Goal: Transaction & Acquisition: Book appointment/travel/reservation

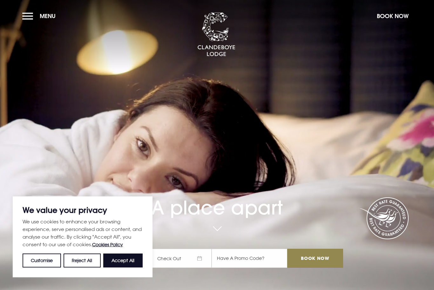
click at [120, 260] on button "Accept All" at bounding box center [122, 261] width 39 height 14
checkbox input "true"
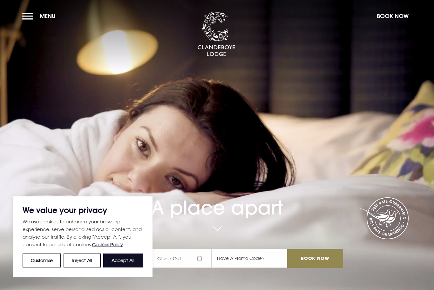
checkbox input "true"
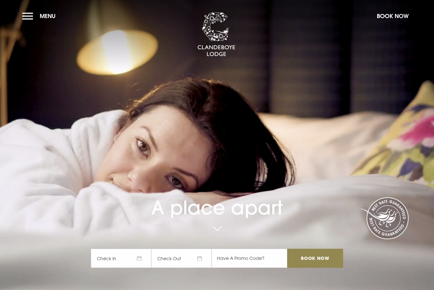
click at [319, 268] on input "Book Now" at bounding box center [315, 258] width 56 height 19
click at [139, 268] on span "Check In" at bounding box center [121, 258] width 60 height 19
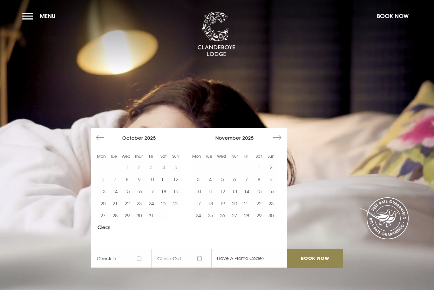
click at [280, 144] on button "Move forward to switch to the next month." at bounding box center [277, 138] width 12 height 12
click at [281, 144] on button "Move forward to switch to the next month." at bounding box center [277, 138] width 12 height 12
click at [280, 144] on button "Move forward to switch to the next month." at bounding box center [277, 138] width 12 height 12
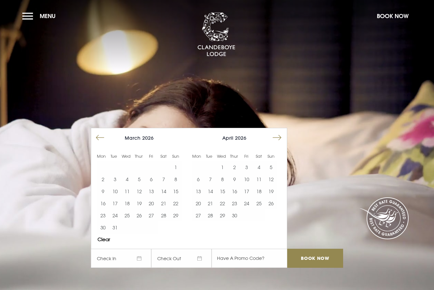
click at [282, 144] on button "Move forward to switch to the next month." at bounding box center [277, 138] width 12 height 12
click at [206, 198] on button "16" at bounding box center [210, 191] width 12 height 12
click at [236, 198] on button "18" at bounding box center [234, 191] width 12 height 12
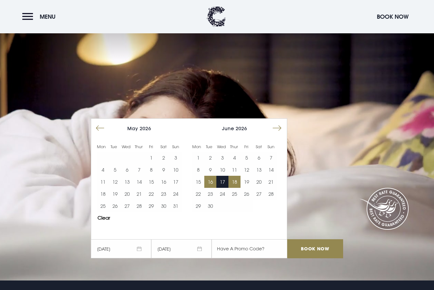
scroll to position [13, 0]
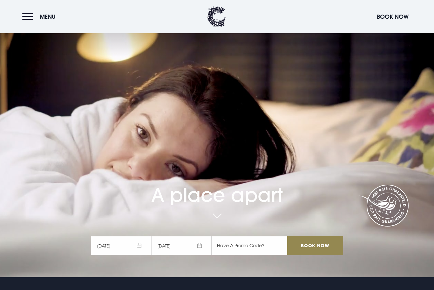
click at [320, 255] on input "Book Now" at bounding box center [315, 245] width 56 height 19
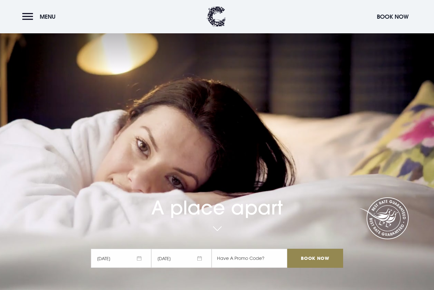
scroll to position [34, 0]
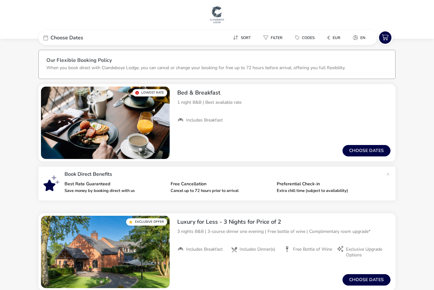
click at [363, 150] on button "Choose dates" at bounding box center [366, 150] width 48 height 11
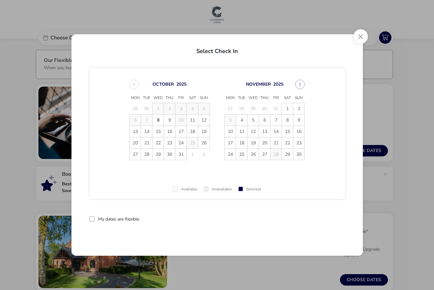
click at [303, 84] on button "Next Month" at bounding box center [300, 85] width 10 height 10
click at [304, 83] on button "Next Month" at bounding box center [300, 85] width 10 height 10
click at [301, 84] on icon "Next Month" at bounding box center [300, 84] width 4 height 4
click at [299, 85] on icon "Next Month" at bounding box center [300, 84] width 4 height 4
click at [300, 84] on icon "Next Month" at bounding box center [300, 85] width 2 height 4
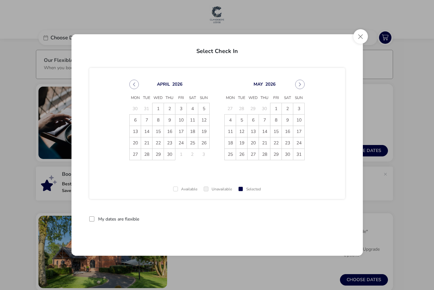
click at [301, 85] on icon "Next Month" at bounding box center [300, 84] width 4 height 4
click at [241, 131] on span "16" at bounding box center [241, 131] width 11 height 11
click at [255, 130] on span "17" at bounding box center [253, 131] width 11 height 11
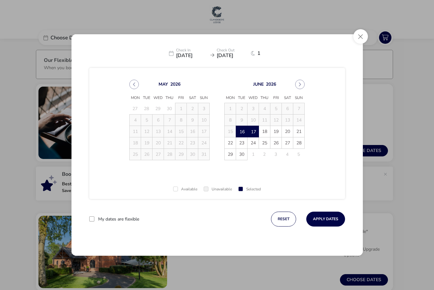
click at [266, 129] on span "18" at bounding box center [264, 131] width 11 height 11
click at [242, 131] on td "16" at bounding box center [241, 131] width 11 height 11
click at [243, 129] on td "16" at bounding box center [241, 131] width 11 height 11
click at [282, 218] on button "reset" at bounding box center [283, 219] width 25 height 15
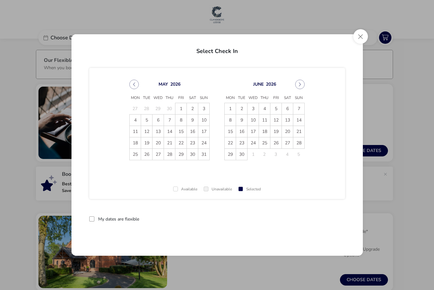
click at [245, 132] on span "16" at bounding box center [241, 131] width 11 height 11
click at [263, 130] on span "18" at bounding box center [264, 131] width 11 height 11
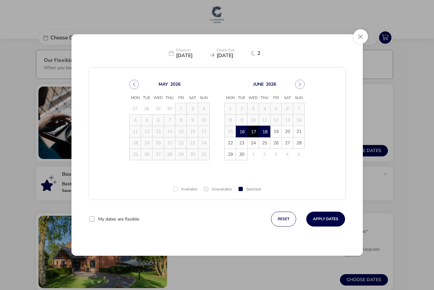
click at [330, 218] on button "Apply Dates" at bounding box center [325, 219] width 39 height 15
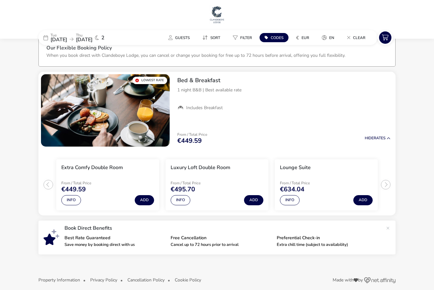
scroll to position [18, 0]
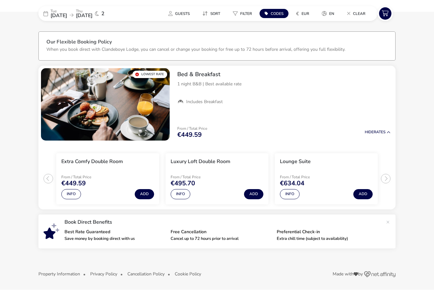
click at [379, 133] on button "Hide Rates" at bounding box center [378, 133] width 26 height 4
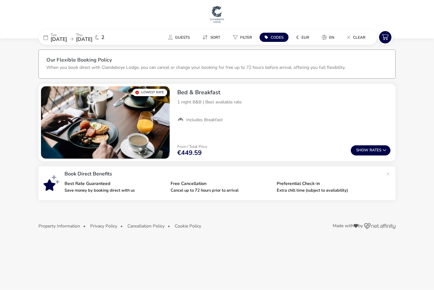
click at [367, 149] on span "Show" at bounding box center [362, 151] width 13 height 4
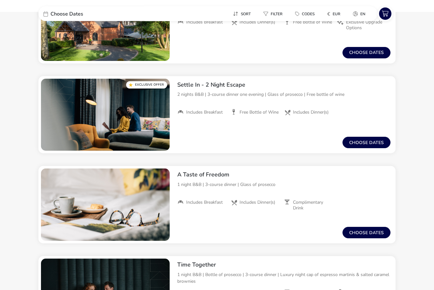
scroll to position [227, 0]
click at [374, 143] on button "Choose dates" at bounding box center [366, 142] width 48 height 11
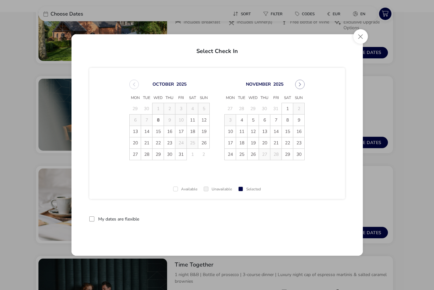
click at [299, 86] on icon "Next Month" at bounding box center [300, 85] width 2 height 4
click at [301, 87] on icon "Next Month" at bounding box center [300, 84] width 4 height 4
click at [303, 89] on button "Next Month" at bounding box center [300, 85] width 10 height 10
click at [301, 87] on icon "Next Month" at bounding box center [300, 84] width 4 height 4
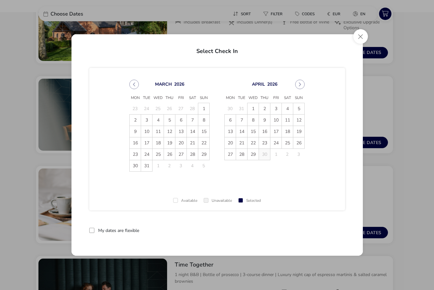
click at [299, 87] on icon "Next Month" at bounding box center [300, 84] width 4 height 4
click at [302, 89] on button "Next Month" at bounding box center [300, 85] width 10 height 10
click at [241, 138] on td "16" at bounding box center [241, 131] width 11 height 11
click at [245, 138] on td "16" at bounding box center [241, 131] width 11 height 11
click at [304, 89] on div "June 2026" at bounding box center [264, 85] width 80 height 10
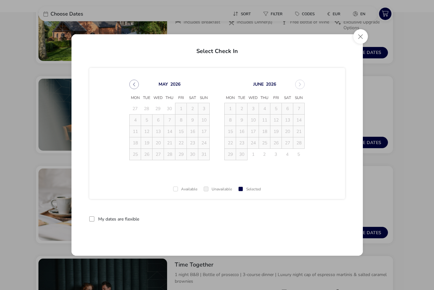
click at [364, 44] on button "Close" at bounding box center [360, 36] width 15 height 15
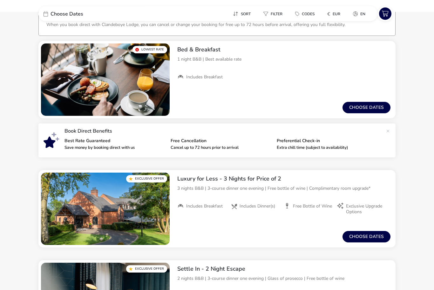
scroll to position [0, 0]
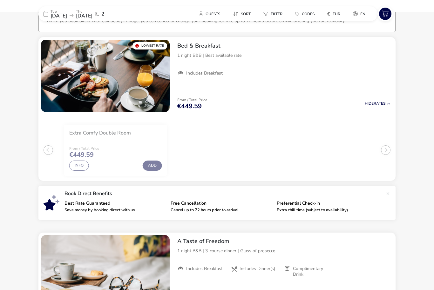
scroll to position [50, 0]
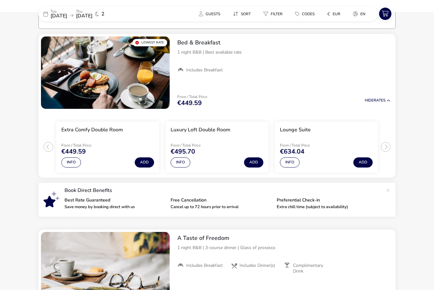
click at [71, 164] on button "Info" at bounding box center [71, 163] width 20 height 10
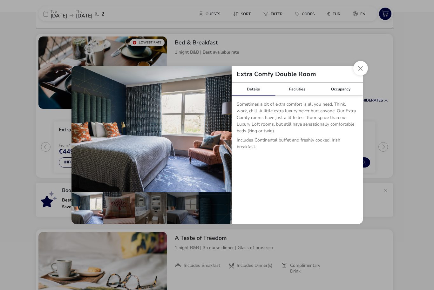
click at [260, 89] on div "Details" at bounding box center [254, 89] width 44 height 13
click at [359, 65] on button "Close dialog" at bounding box center [360, 68] width 15 height 15
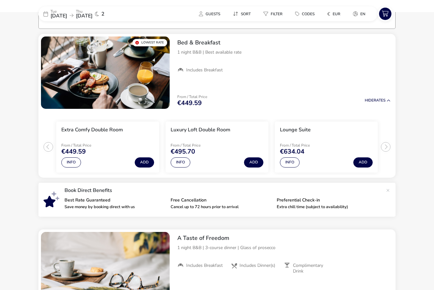
click at [145, 160] on button "Add" at bounding box center [144, 163] width 19 height 10
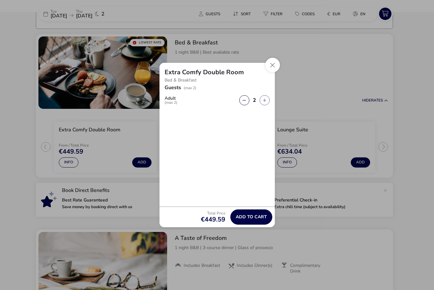
click at [254, 216] on span "Add to cart" at bounding box center [251, 217] width 31 height 5
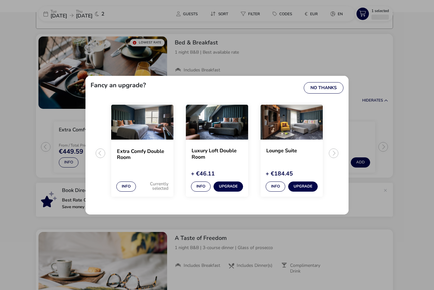
click at [349, 82] on div "Fancy an upgrade? No Thanks Extra Comfy Double Room Info Currently selected Lux…" at bounding box center [216, 145] width 273 height 149
click at [332, 85] on button "No Thanks" at bounding box center [324, 87] width 40 height 11
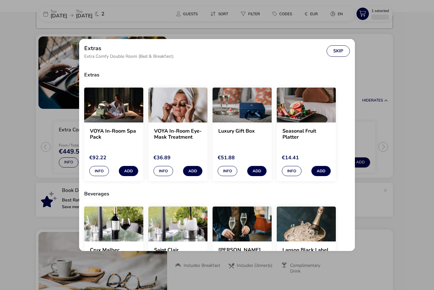
click at [340, 45] on button "Skip" at bounding box center [337, 50] width 23 height 11
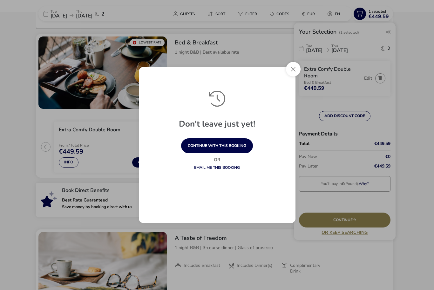
click at [230, 146] on button "continue with this booking" at bounding box center [217, 145] width 72 height 15
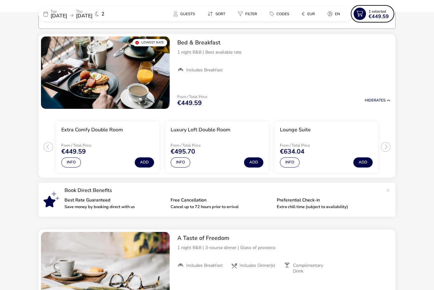
click at [143, 162] on button "Add" at bounding box center [144, 163] width 19 height 10
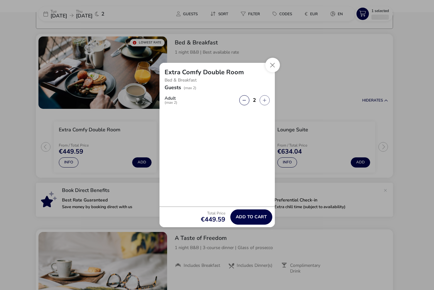
click at [249, 217] on span "Add to cart" at bounding box center [251, 217] width 31 height 5
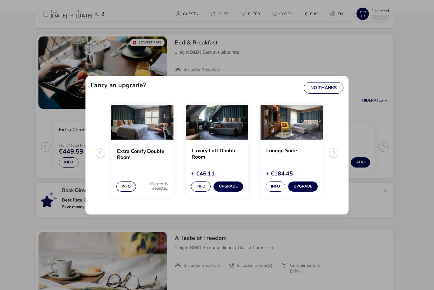
click at [342, 80] on div "Fancy an upgrade? No Thanks" at bounding box center [216, 87] width 263 height 23
click at [332, 87] on button "No Thanks" at bounding box center [324, 87] width 40 height 11
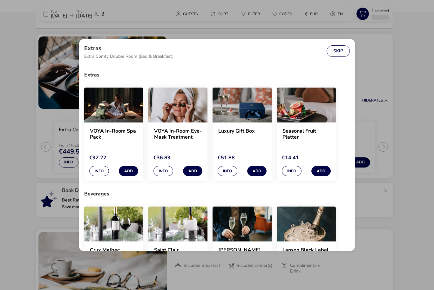
click at [341, 45] on button "Skip" at bounding box center [337, 50] width 23 height 11
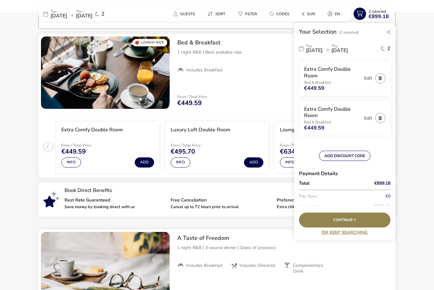
click at [356, 222] on icon at bounding box center [354, 220] width 3 height 4
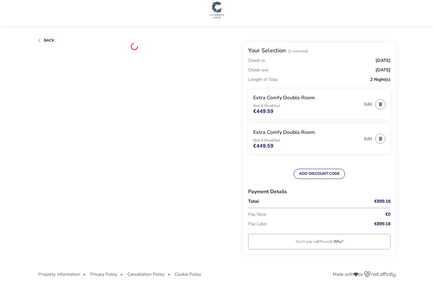
scroll to position [16, 0]
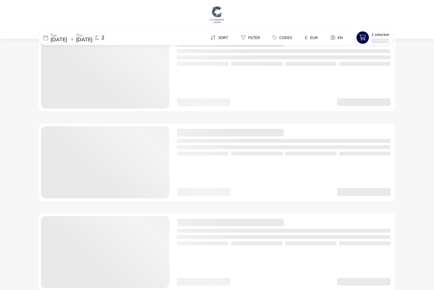
scroll to position [50, 0]
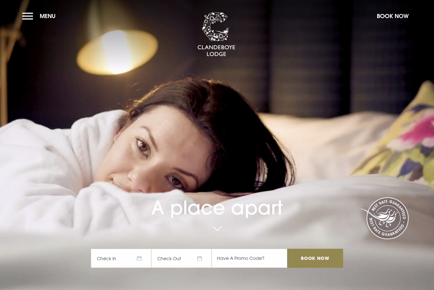
click at [22, 15] on button "Menu" at bounding box center [40, 16] width 37 height 14
click at [128, 268] on span "Check In" at bounding box center [121, 258] width 60 height 19
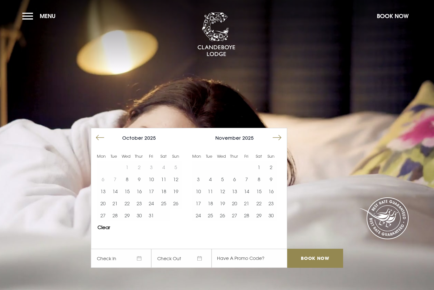
click at [277, 144] on button "Move forward to switch to the next month." at bounding box center [277, 138] width 12 height 12
click at [278, 144] on button "Move forward to switch to the next month." at bounding box center [277, 138] width 12 height 12
click at [279, 144] on button "Move forward to switch to the next month." at bounding box center [277, 138] width 12 height 12
click at [276, 144] on button "Move forward to switch to the next month." at bounding box center [277, 138] width 12 height 12
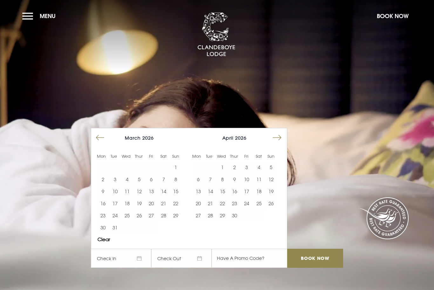
click at [279, 144] on button "Move forward to switch to the next month." at bounding box center [277, 138] width 12 height 12
click at [278, 144] on button "Move forward to switch to the next month." at bounding box center [277, 138] width 12 height 12
click at [208, 198] on button "16" at bounding box center [210, 191] width 12 height 12
click at [222, 198] on button "17" at bounding box center [222, 191] width 12 height 12
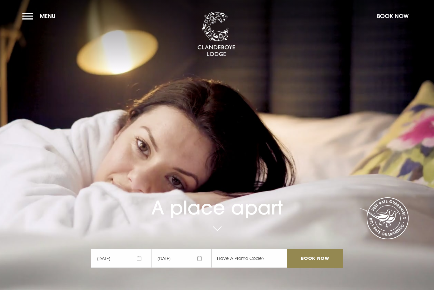
click at [325, 268] on input "Book Now" at bounding box center [315, 258] width 56 height 19
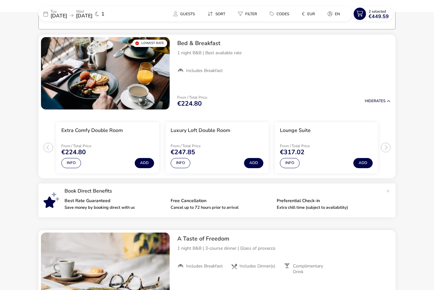
scroll to position [50, 0]
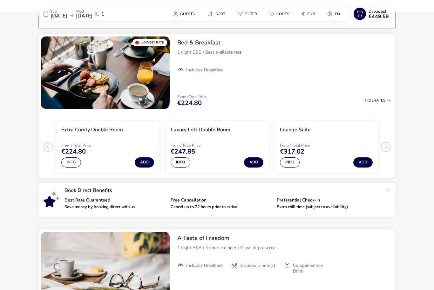
click at [145, 158] on button "Add" at bounding box center [144, 163] width 19 height 10
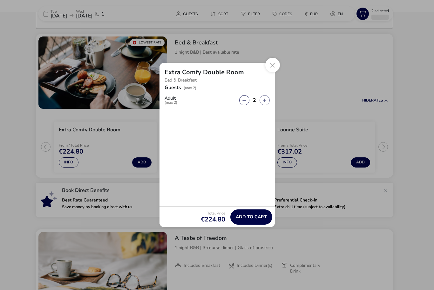
click at [254, 215] on span "Add to cart" at bounding box center [251, 217] width 31 height 5
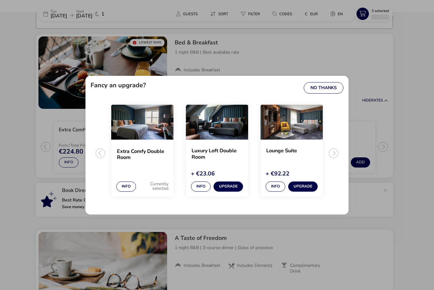
click at [327, 85] on button "No Thanks" at bounding box center [324, 87] width 40 height 11
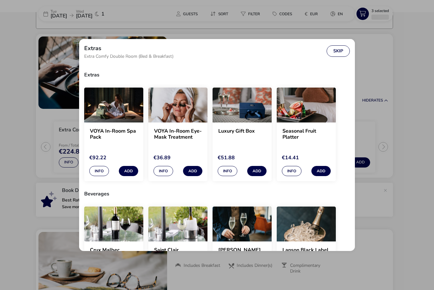
click at [337, 45] on button "Skip" at bounding box center [337, 50] width 23 height 11
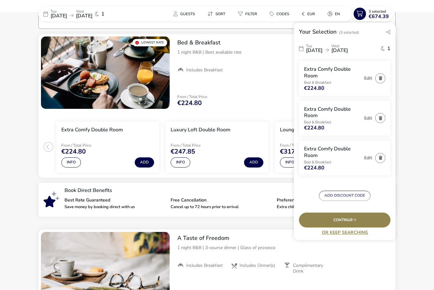
click at [379, 114] on button "button" at bounding box center [380, 118] width 10 height 10
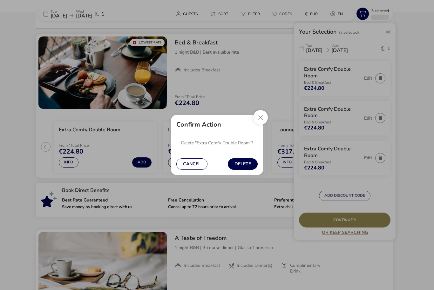
click at [244, 160] on button "Delete" at bounding box center [243, 163] width 30 height 11
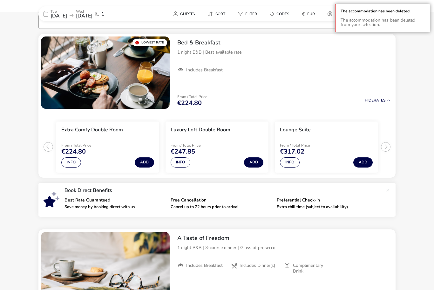
click at [145, 161] on button "Add" at bounding box center [144, 163] width 19 height 10
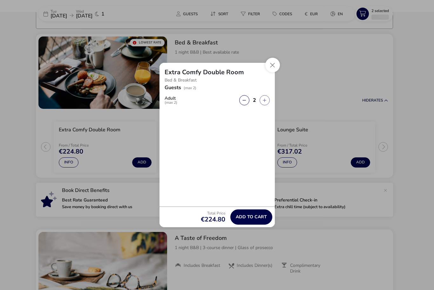
click at [258, 215] on span "Add to cart" at bounding box center [251, 217] width 31 height 5
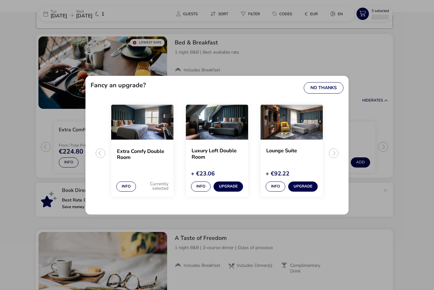
click at [327, 84] on button "No Thanks" at bounding box center [324, 87] width 40 height 11
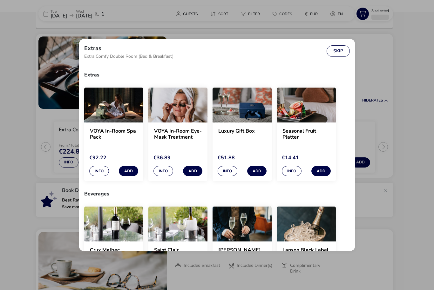
click at [339, 45] on button "Skip" at bounding box center [337, 50] width 23 height 11
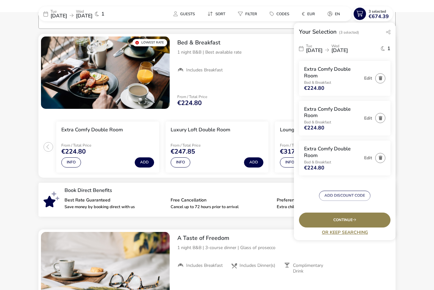
click at [373, 124] on div "Edit" at bounding box center [373, 118] width 24 height 25
click at [366, 117] on button "Edit" at bounding box center [368, 118] width 8 height 5
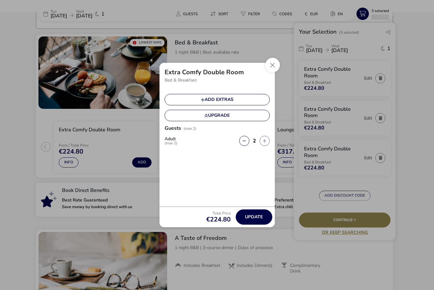
click at [405, 178] on div "Extra Comfy Double Room Bed & Breakfast Add extras Upgrade Guests (max 2) Adult…" at bounding box center [217, 145] width 434 height 290
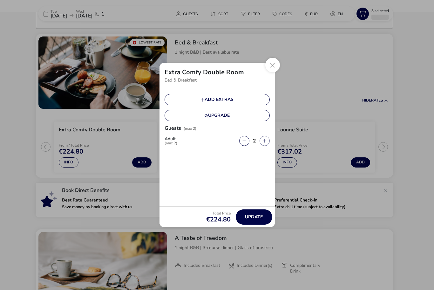
click at [266, 61] on button "Close" at bounding box center [272, 65] width 15 height 15
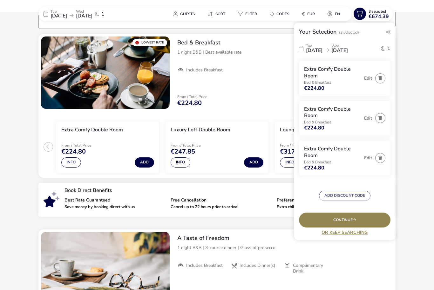
click at [379, 118] on icon "button" at bounding box center [379, 118] width 3 height 4
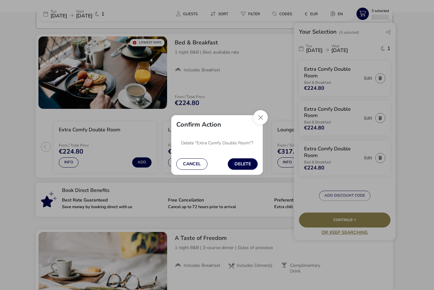
click at [245, 164] on button "Delete" at bounding box center [243, 163] width 30 height 11
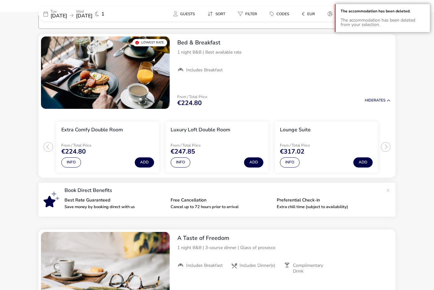
click at [145, 159] on button "Add" at bounding box center [144, 163] width 19 height 10
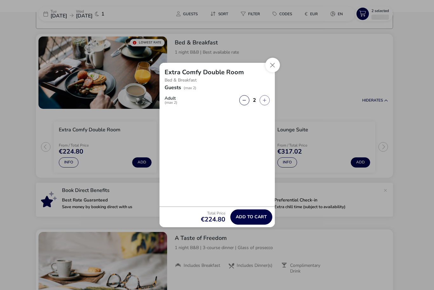
click at [254, 216] on span "Add to cart" at bounding box center [251, 217] width 31 height 5
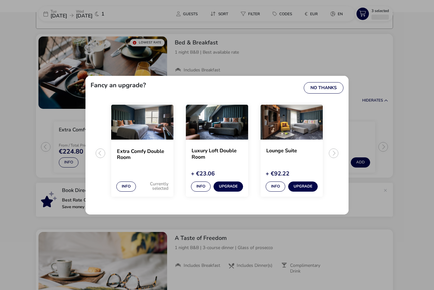
click at [323, 86] on button "No Thanks" at bounding box center [324, 87] width 40 height 11
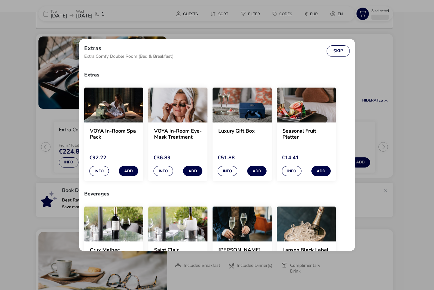
click at [338, 45] on button "Skip" at bounding box center [337, 50] width 23 height 11
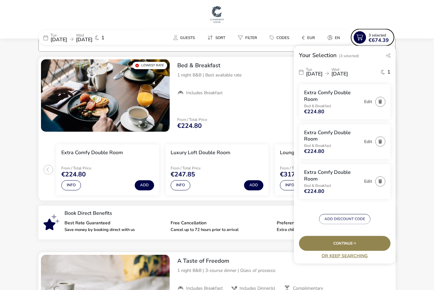
scroll to position [0, 0]
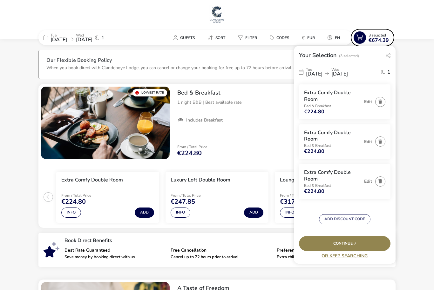
click at [377, 36] on span "3 Selected" at bounding box center [376, 35] width 17 height 5
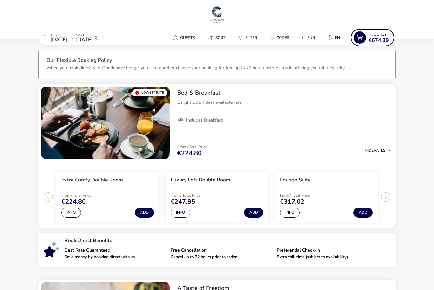
click at [375, 34] on span "3 Selected" at bounding box center [376, 35] width 17 height 5
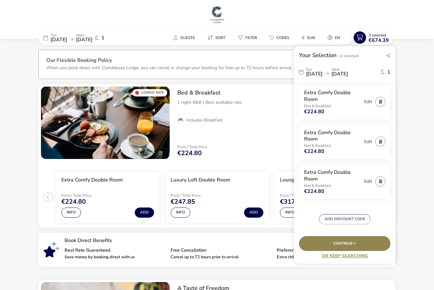
click at [380, 97] on button "button" at bounding box center [380, 102] width 10 height 10
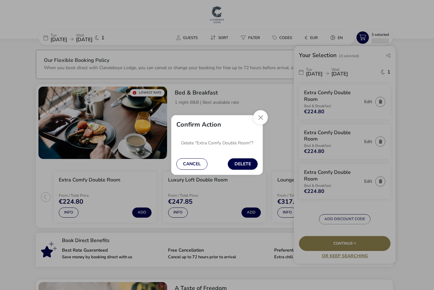
click at [246, 158] on button "Delete" at bounding box center [243, 163] width 30 height 11
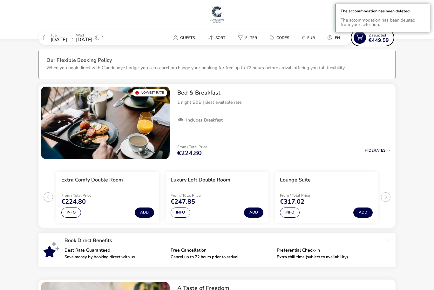
click at [379, 38] on span "€449.59" at bounding box center [378, 40] width 20 height 5
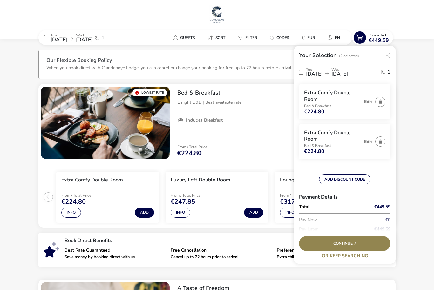
click at [89, 185] on div "Extra Comfy Double Room" at bounding box center [92, 181] width 62 height 9
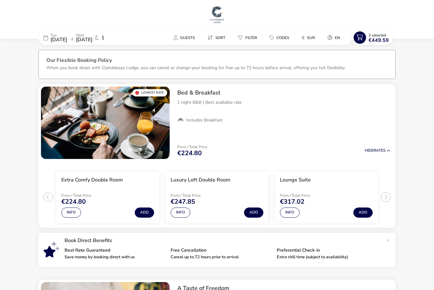
click at [43, 36] on div "[DATE] [DATE] 1" at bounding box center [85, 37] width 95 height 15
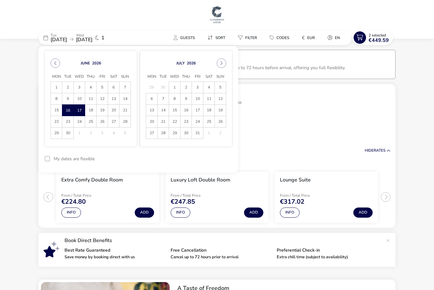
click at [92, 110] on span "18" at bounding box center [90, 110] width 11 height 11
click at [71, 109] on span "16" at bounding box center [67, 110] width 11 height 11
click at [92, 110] on span "18" at bounding box center [90, 110] width 11 height 11
click at [214, 157] on button "Apply Dates" at bounding box center [212, 158] width 39 height 15
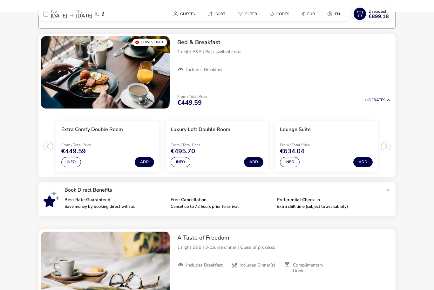
scroll to position [52, 0]
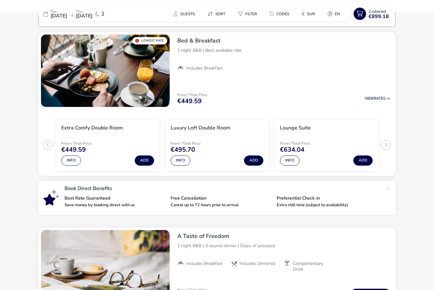
click at [144, 159] on button "Add" at bounding box center [144, 161] width 19 height 10
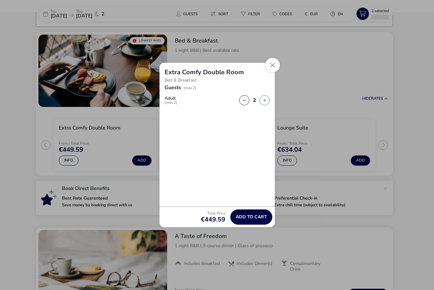
click at [260, 216] on span "Add to cart" at bounding box center [251, 217] width 31 height 5
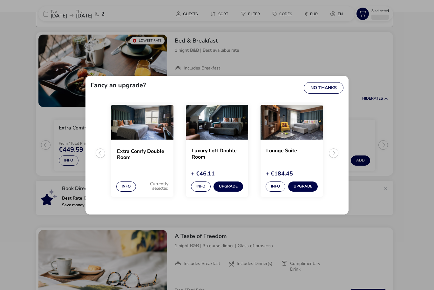
click at [328, 86] on button "No Thanks" at bounding box center [324, 87] width 40 height 11
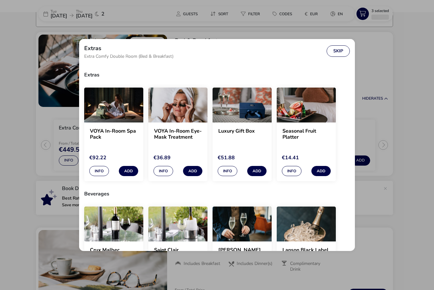
click at [339, 45] on button "Skip" at bounding box center [337, 50] width 23 height 11
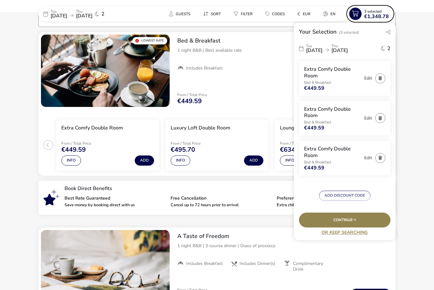
click at [354, 7] on button "3 Selected €1,348.78" at bounding box center [369, 13] width 45 height 15
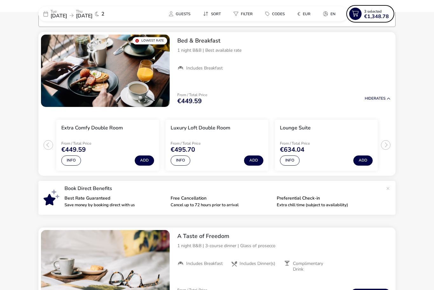
click at [357, 8] on icon at bounding box center [355, 14] width 12 height 12
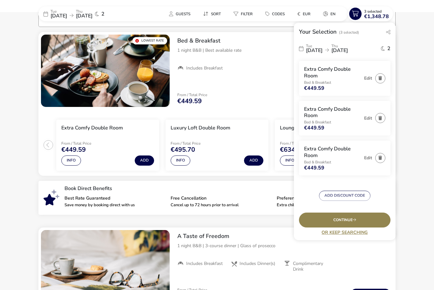
click at [380, 77] on icon "button" at bounding box center [379, 78] width 3 height 4
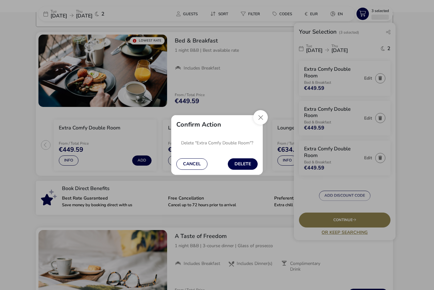
click at [199, 167] on button "Cancel" at bounding box center [191, 163] width 31 height 11
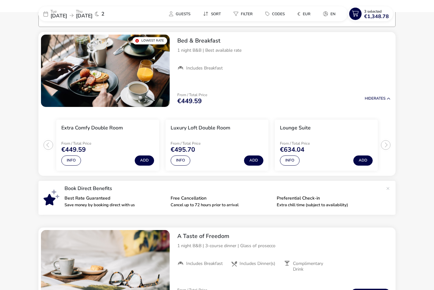
click at [380, 15] on span "€1,348.78" at bounding box center [376, 16] width 25 height 5
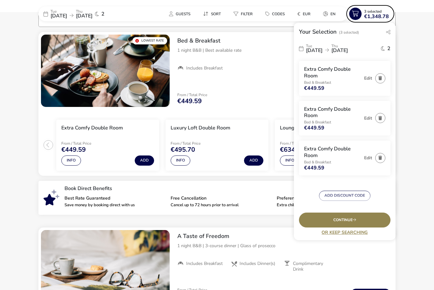
click at [376, 77] on button "button" at bounding box center [380, 78] width 10 height 10
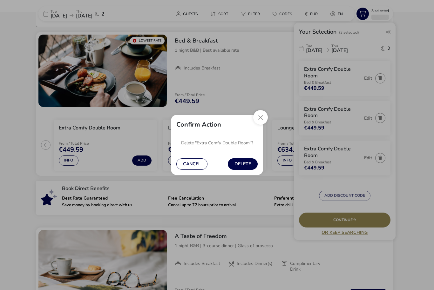
click at [243, 163] on button "Delete" at bounding box center [243, 163] width 30 height 11
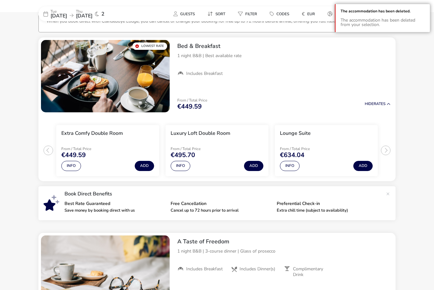
scroll to position [0, 0]
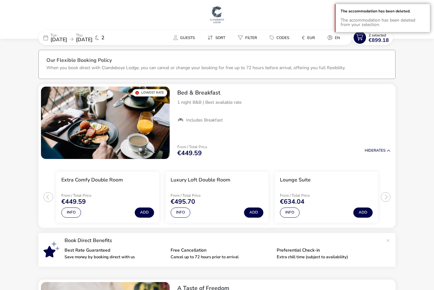
click at [375, 38] on span "€899.18" at bounding box center [378, 40] width 20 height 5
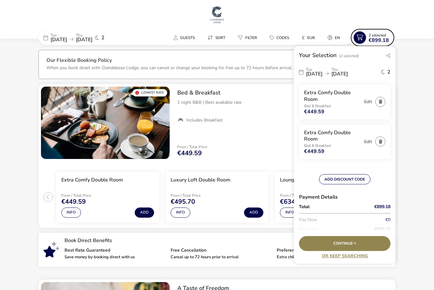
click at [379, 100] on icon "button" at bounding box center [380, 102] width 3 height 4
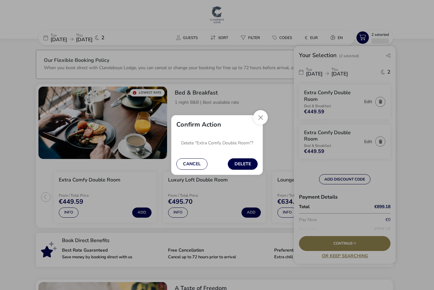
click at [249, 163] on button "Delete" at bounding box center [243, 163] width 30 height 11
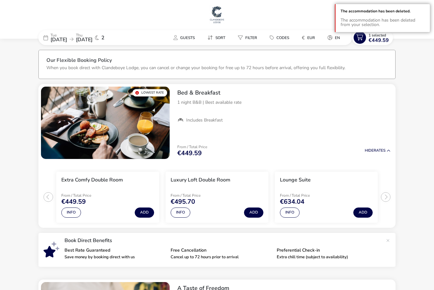
click at [380, 35] on span "1 Selected" at bounding box center [376, 35] width 17 height 5
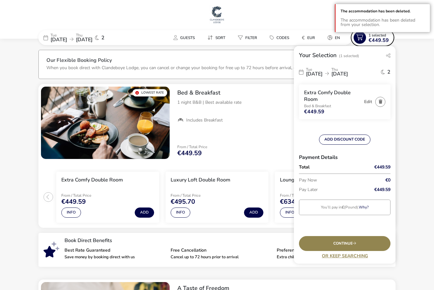
click at [361, 247] on div "Continue" at bounding box center [344, 243] width 91 height 15
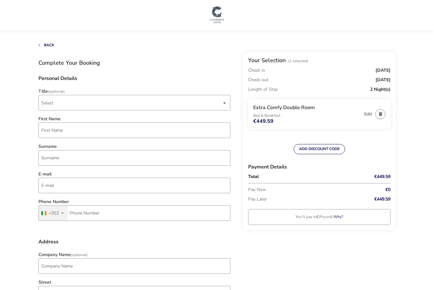
click at [65, 105] on span "Select" at bounding box center [131, 102] width 180 height 15
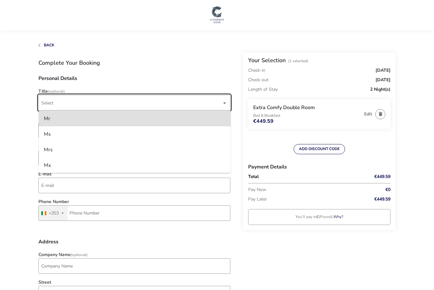
click at [50, 116] on div "Mr" at bounding box center [47, 119] width 6 height 10
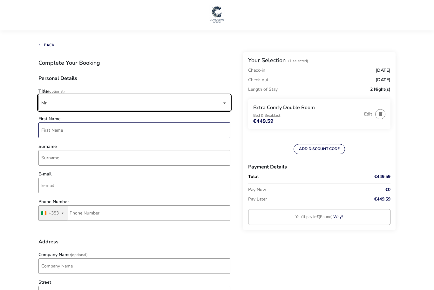
click at [61, 129] on input "First Name" at bounding box center [134, 131] width 192 height 16
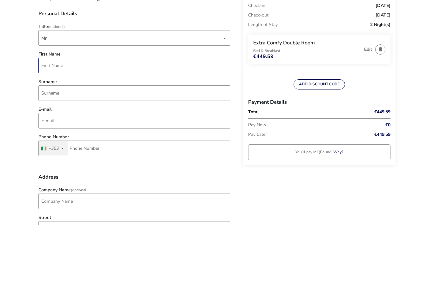
type input "[PERSON_NAME]"
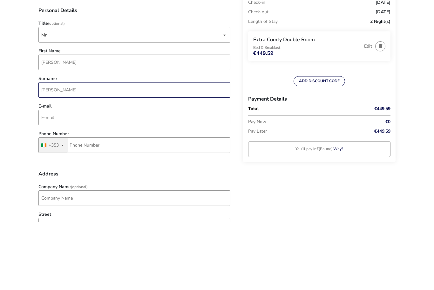
type input "[PERSON_NAME]"
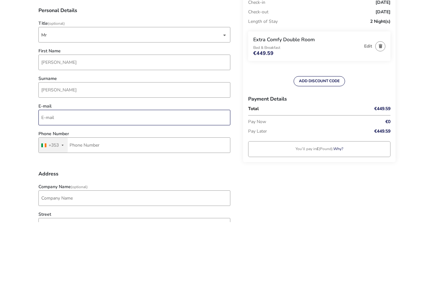
click at [59, 178] on input "E-mail" at bounding box center [134, 186] width 192 height 16
type input "[EMAIL_ADDRESS][DOMAIN_NAME]"
click at [93, 205] on input "Phone Number" at bounding box center [134, 213] width 192 height 16
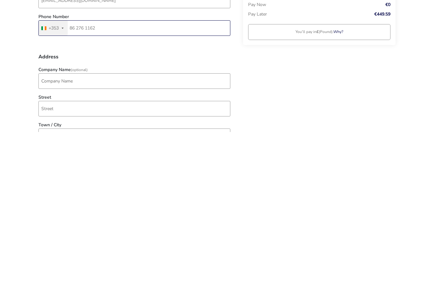
scroll to position [28, 0]
type input "86 276 1162"
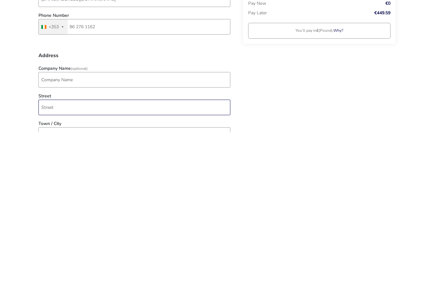
click at [65, 258] on input "Street" at bounding box center [134, 266] width 192 height 16
type input "[GEOGRAPHIC_DATA] [GEOGRAPHIC_DATA]"
click at [68, 286] on input "Town / City" at bounding box center [134, 294] width 192 height 16
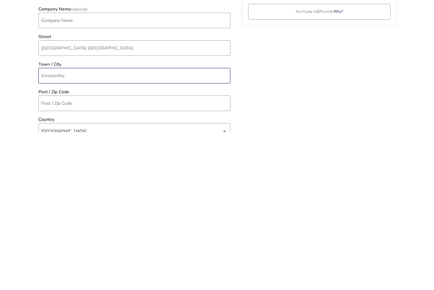
type input "Enniscorthy"
click at [74, 254] on input "Post / Zip Code" at bounding box center [134, 262] width 192 height 16
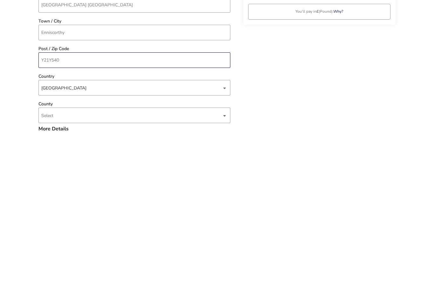
scroll to position [132, 0]
type input "Y21Y540"
click at [221, 265] on span "Select" at bounding box center [131, 272] width 180 height 15
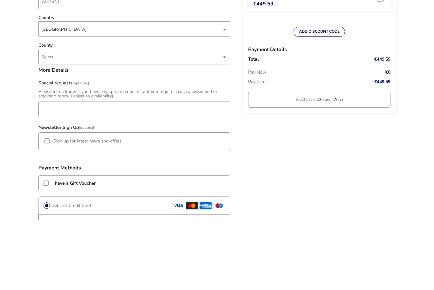
scroll to position [348, 0]
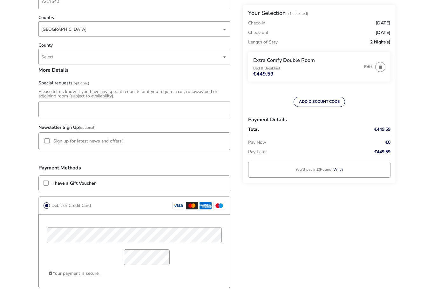
click at [51, 59] on span "Select" at bounding box center [47, 57] width 12 height 6
type input "Wexford"
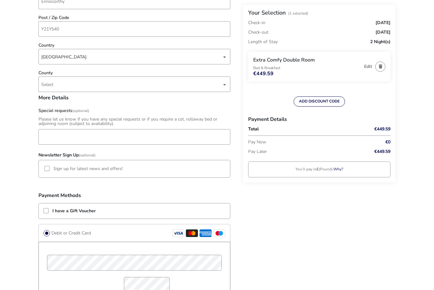
scroll to position [320, 0]
click at [223, 82] on div "dropdown trigger" at bounding box center [224, 84] width 3 height 12
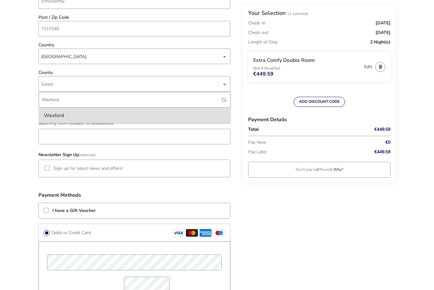
click at [68, 117] on li "Wexford" at bounding box center [135, 116] width 192 height 16
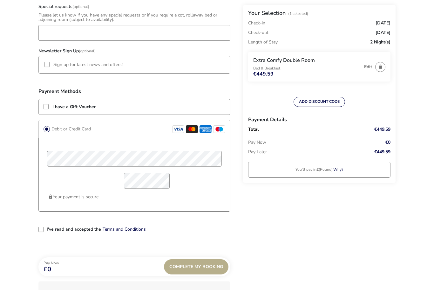
scroll to position [426, 0]
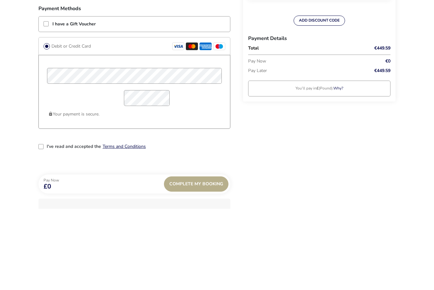
click at [280, 138] on p "Pay Now" at bounding box center [305, 143] width 114 height 10
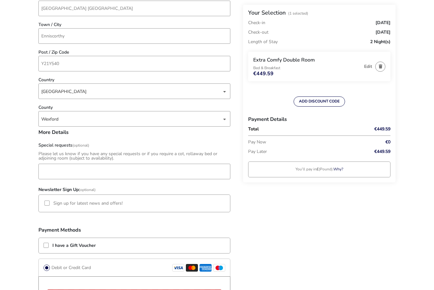
scroll to position [286, 0]
click at [294, 144] on p "Pay Now" at bounding box center [305, 143] width 114 height 10
click at [284, 140] on p "Pay Now" at bounding box center [305, 143] width 114 height 10
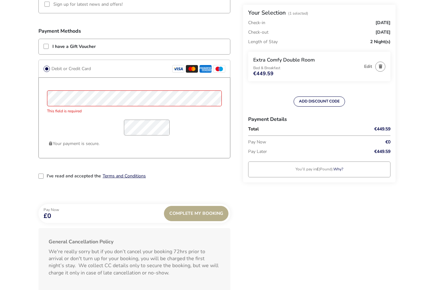
scroll to position [485, 0]
click at [185, 216] on span "Complete My Booking" at bounding box center [196, 213] width 54 height 5
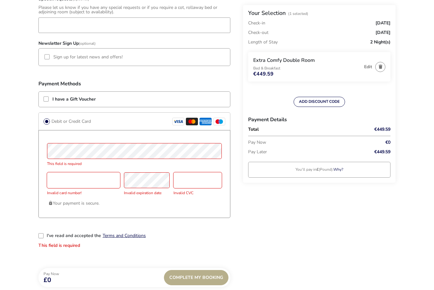
scroll to position [428, 0]
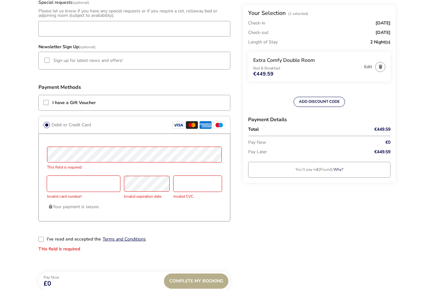
click at [276, 156] on p "Pay Later" at bounding box center [305, 152] width 114 height 10
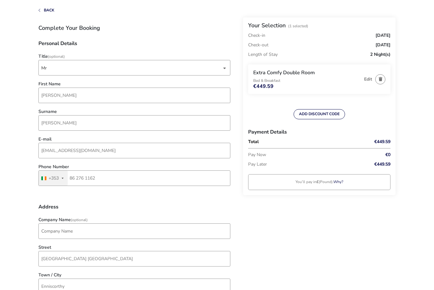
scroll to position [0, 0]
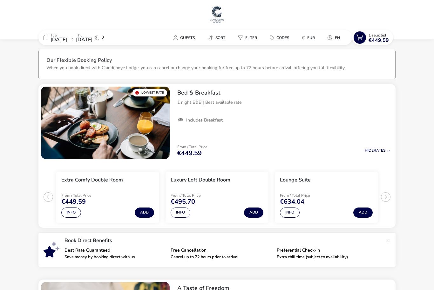
click at [364, 37] on icon at bounding box center [359, 37] width 12 height 12
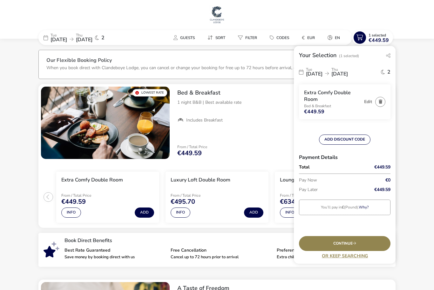
click at [320, 179] on p "Pay Now" at bounding box center [335, 181] width 73 height 10
click at [323, 174] on li at bounding box center [344, 174] width 91 height 0
click at [379, 102] on icon "button" at bounding box center [380, 102] width 3 height 4
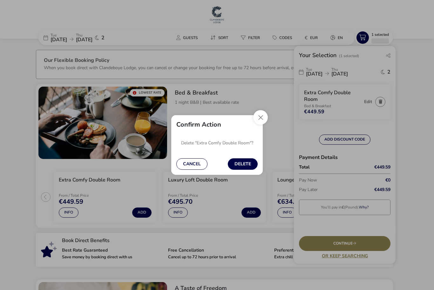
click at [262, 117] on button "Close" at bounding box center [260, 117] width 15 height 15
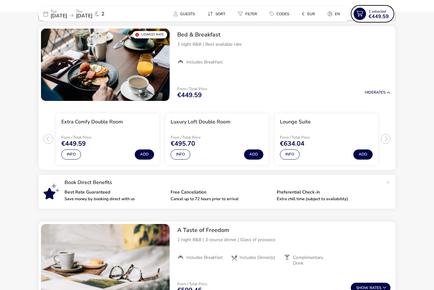
scroll to position [58, 0]
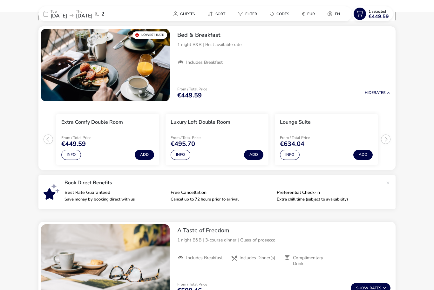
click at [71, 156] on button "Info" at bounding box center [71, 155] width 20 height 10
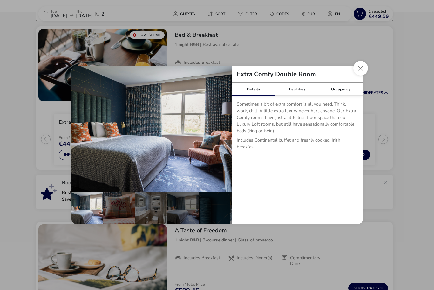
click at [360, 76] on button "Close dialog" at bounding box center [360, 68] width 15 height 15
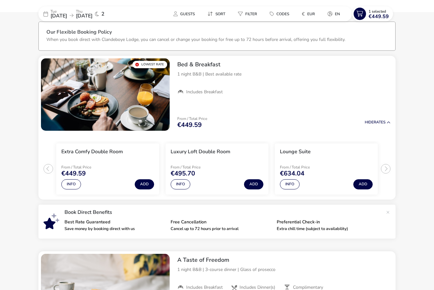
scroll to position [0, 0]
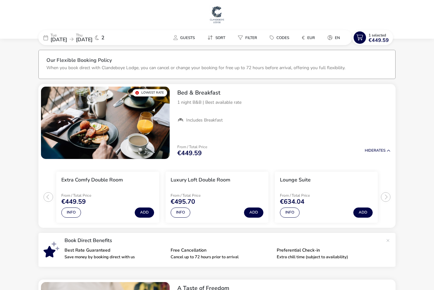
click at [364, 36] on icon at bounding box center [359, 37] width 12 height 12
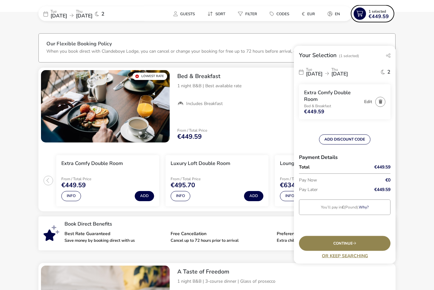
scroll to position [16, 0]
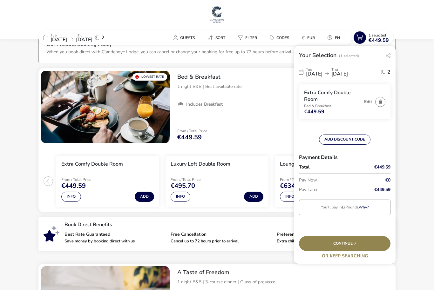
click at [312, 178] on p "Pay Now" at bounding box center [335, 181] width 73 height 10
click at [310, 179] on p "Pay Now" at bounding box center [335, 181] width 73 height 10
click at [304, 192] on p "Pay Later" at bounding box center [335, 190] width 73 height 10
click at [310, 183] on p "Pay Now" at bounding box center [335, 181] width 73 height 10
click at [308, 191] on p "Pay Later" at bounding box center [335, 190] width 73 height 10
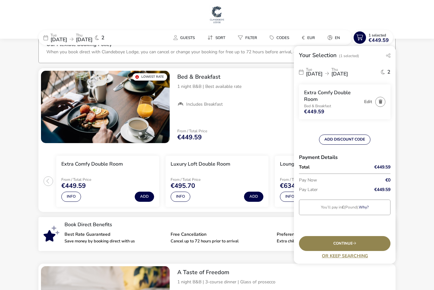
click at [347, 246] on span "Continue" at bounding box center [344, 244] width 23 height 4
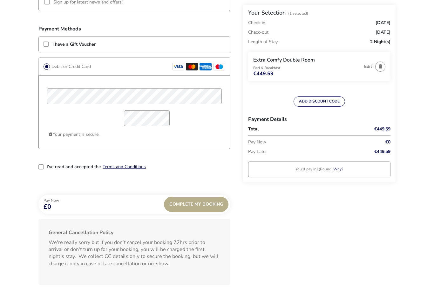
scroll to position [502, 0]
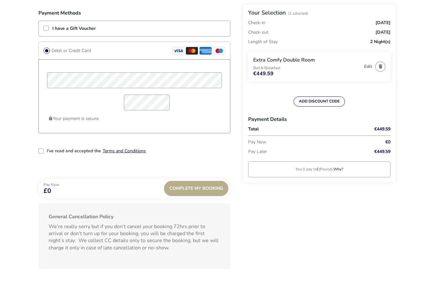
click at [40, 151] on div "2-term_condi" at bounding box center [40, 151] width 5 height 5
click at [212, 188] on span "Complete My Booking" at bounding box center [196, 188] width 54 height 5
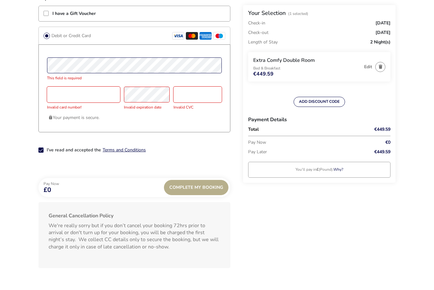
scroll to position [517, 0]
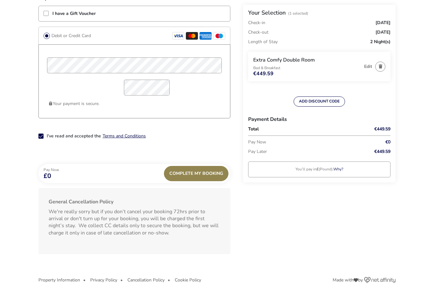
click at [211, 172] on span "Complete My Booking" at bounding box center [196, 173] width 54 height 5
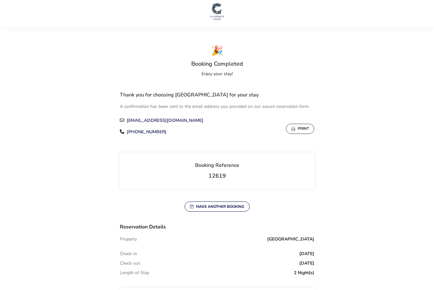
scroll to position [9, 0]
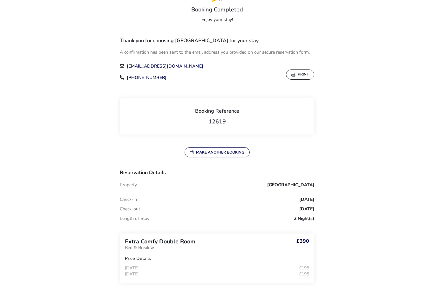
scroll to position [58, 0]
